Goal: Transaction & Acquisition: Purchase product/service

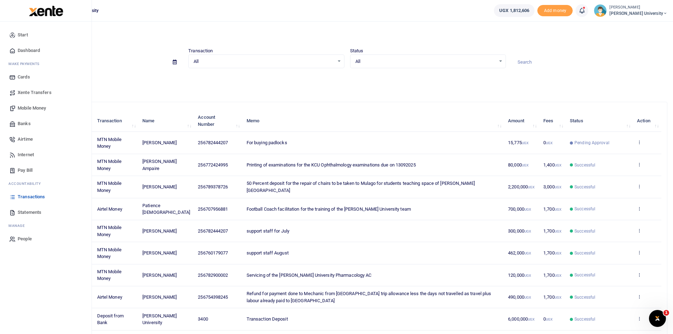
click at [28, 109] on span "Mobile Money" at bounding box center [32, 108] width 28 height 7
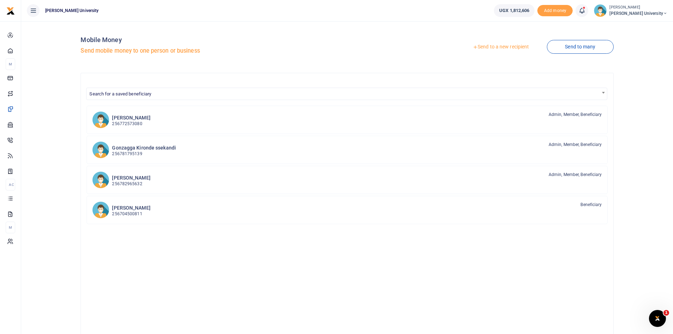
click at [488, 47] on link "Send to a new recipient" at bounding box center [501, 47] width 92 height 13
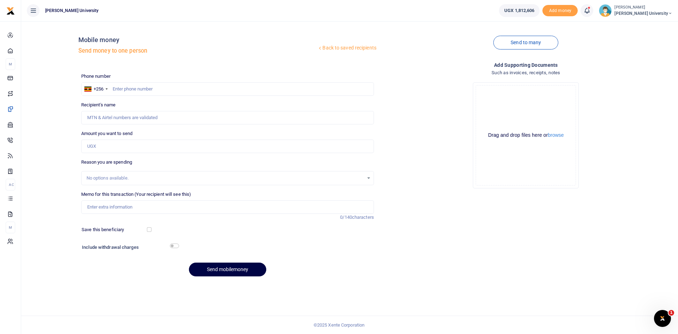
click at [118, 86] on div at bounding box center [339, 167] width 678 height 334
click at [118, 90] on input "text" at bounding box center [227, 88] width 293 height 13
type input "0782965632"
type input "Sylvia Okwi Christine"
type input "0782965632"
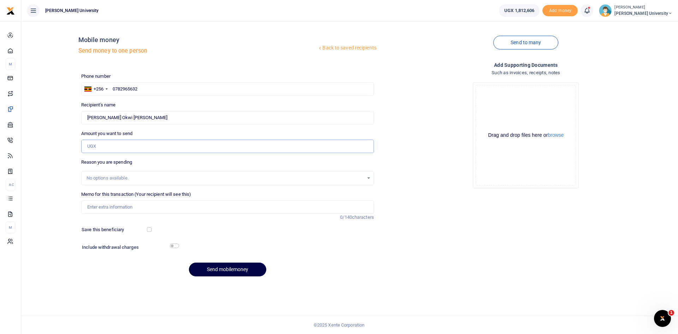
click at [101, 148] on input "Amount you want to send" at bounding box center [227, 146] width 293 height 13
type input "25,000"
click at [106, 207] on input "Memo for this transaction (Your recipient will see this)" at bounding box center [227, 206] width 293 height 13
type input "Refund to Sylvia for funds given to Julius to buy one padlock"
click at [176, 246] on input "checkbox" at bounding box center [174, 245] width 9 height 5
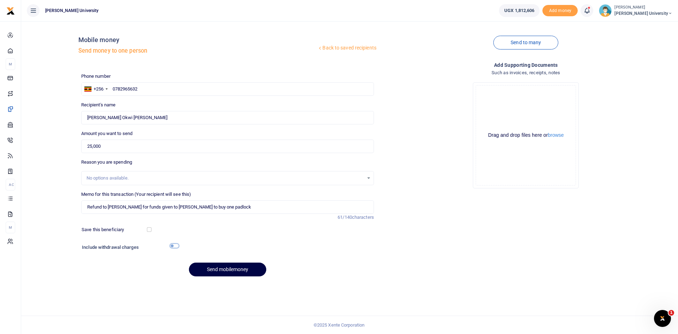
checkbox input "true"
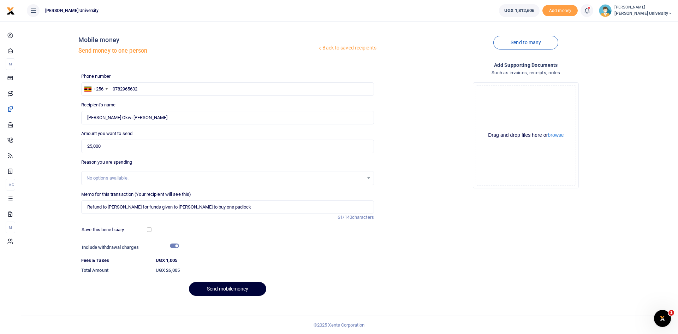
click at [238, 289] on button "Send mobilemoney" at bounding box center [227, 289] width 77 height 14
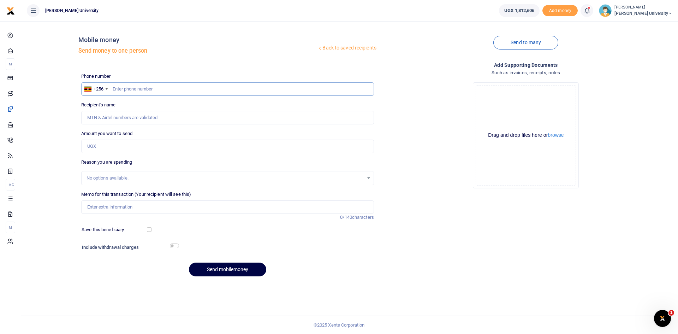
click at [123, 86] on input "text" at bounding box center [227, 88] width 293 height 13
type input "0771601511"
type input "Bazil Okello"
type input "0771601"
type input "0774615851"
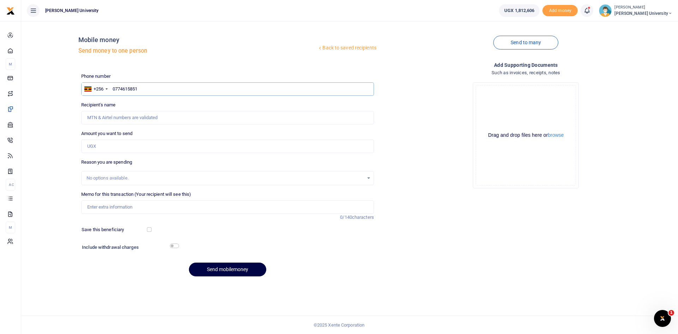
type input "Ronald Nkurunziza"
type input "0774615851"
click at [102, 148] on input "Amount you want to send" at bounding box center [227, 146] width 293 height 13
type input "20,000"
click at [110, 206] on input "Memo for this transaction (Your recipient will see this)" at bounding box center [227, 206] width 293 height 13
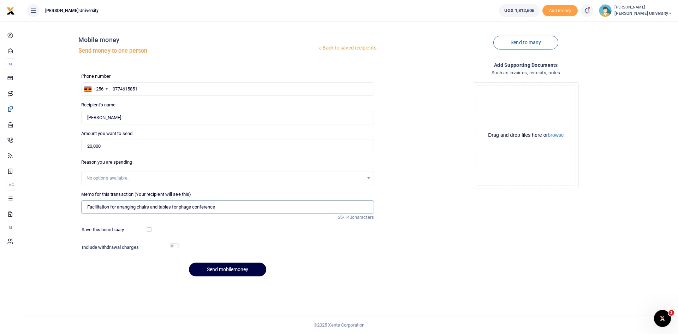
type input "Facilitation for arranging chairs and tables for phage conference"
click at [179, 247] on div at bounding box center [265, 247] width 174 height 11
click at [178, 247] on input "checkbox" at bounding box center [174, 245] width 9 height 5
checkbox input "true"
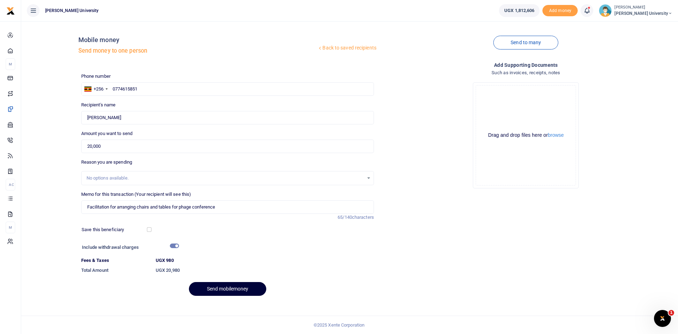
click at [246, 286] on button "Send mobilemoney" at bounding box center [227, 289] width 77 height 14
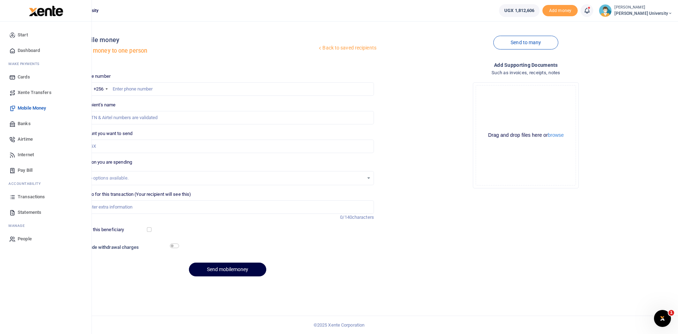
click at [31, 107] on span "Mobile Money" at bounding box center [32, 108] width 28 height 7
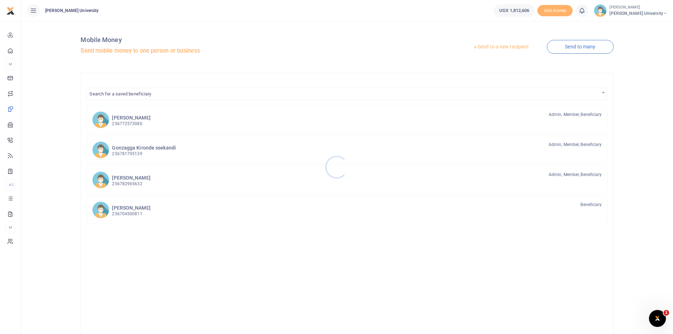
click at [496, 46] on div at bounding box center [336, 167] width 673 height 334
click at [483, 49] on link "Send to a new recipient" at bounding box center [501, 47] width 92 height 13
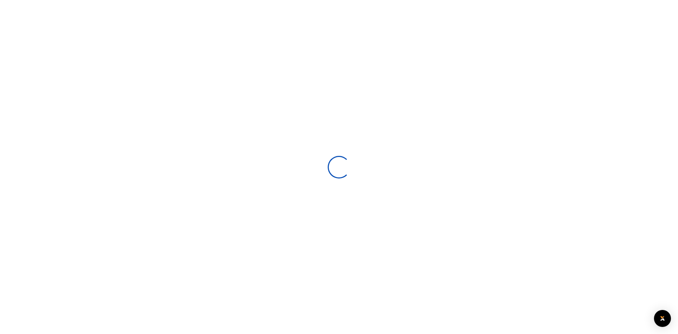
select select
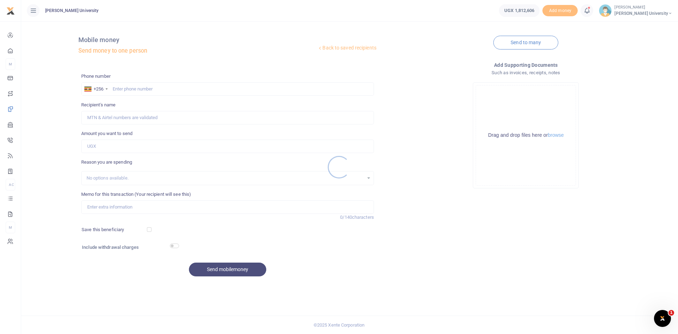
click at [126, 88] on div at bounding box center [339, 167] width 678 height 334
click at [117, 88] on div at bounding box center [339, 167] width 678 height 334
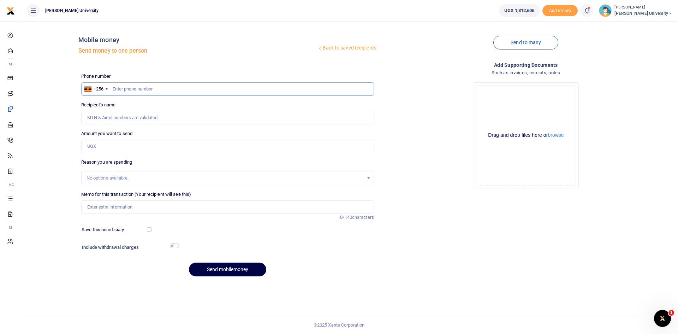
click at [122, 88] on input "text" at bounding box center [227, 88] width 293 height 13
type input "0772409944"
type input "[PERSON_NAME] -[DEMOGRAPHIC_DATA]"
type input "0772409944"
click at [97, 146] on input "Amount you want to send" at bounding box center [227, 146] width 293 height 13
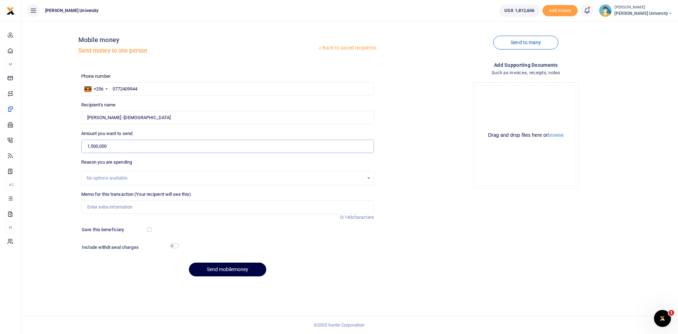
type input "1,500,000"
click at [93, 207] on input "Memo for this transaction (Your recipient will see this)" at bounding box center [227, 206] width 293 height 13
type input "Facilitation for Surgery Examination for [PERSON_NAME][GEOGRAPHIC_DATA] in [DAT…"
click at [229, 268] on button "Send mobilemoney" at bounding box center [227, 270] width 77 height 14
click at [121, 119] on input "Found" at bounding box center [227, 117] width 293 height 13
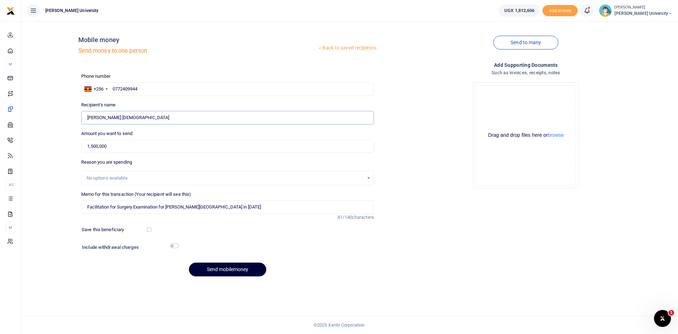
type input "[PERSON_NAME] [DEMOGRAPHIC_DATA]"
click at [231, 270] on button "Send mobilemoney" at bounding box center [227, 270] width 77 height 14
